Goal: Task Accomplishment & Management: Use online tool/utility

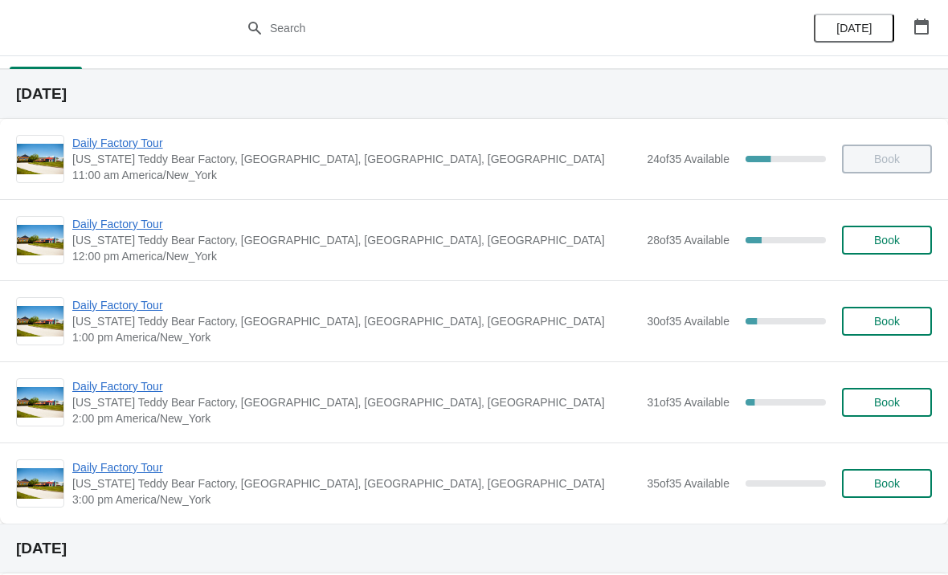
scroll to position [28, 0]
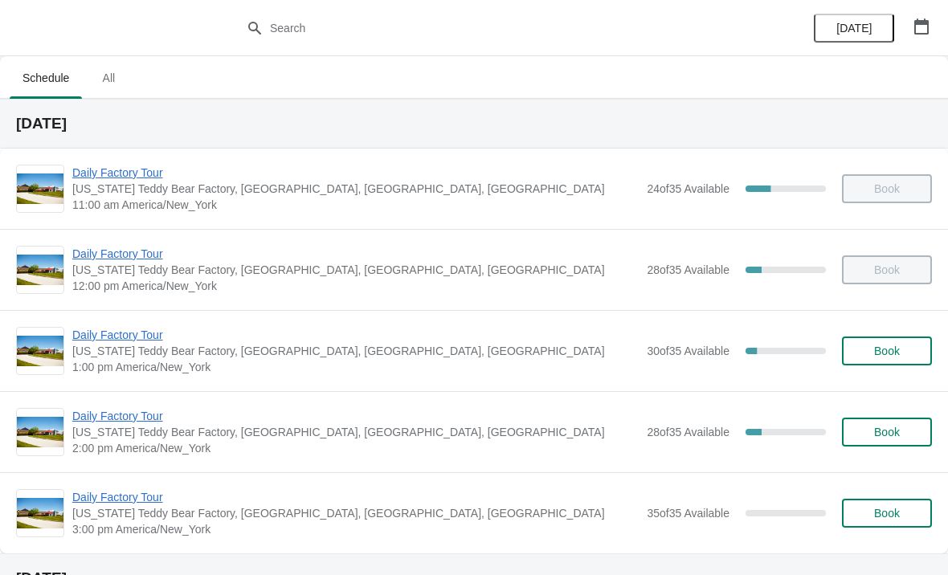
click at [133, 336] on span "Daily Factory Tour" at bounding box center [355, 335] width 566 height 16
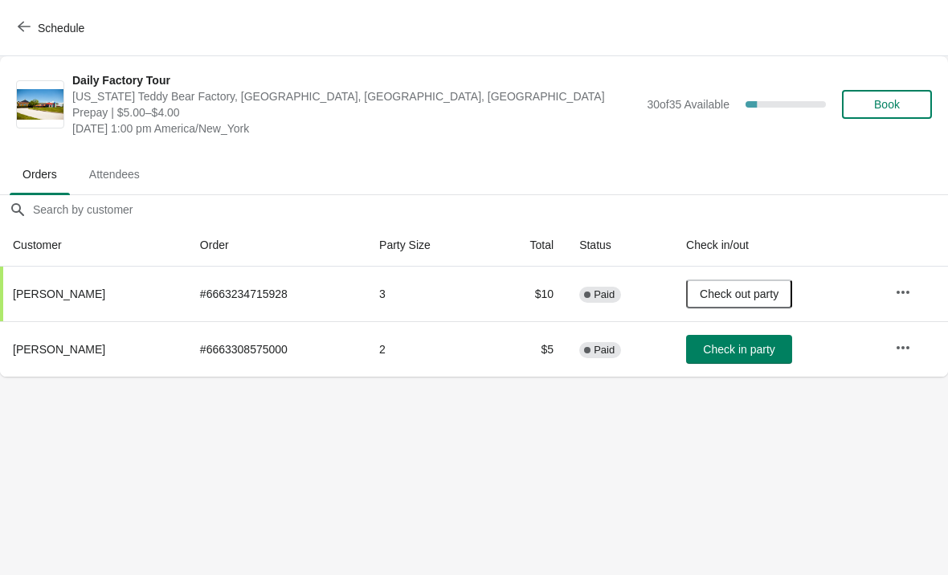
click at [770, 351] on span "Check in party" at bounding box center [738, 349] width 71 height 13
